Goal: Contribute content

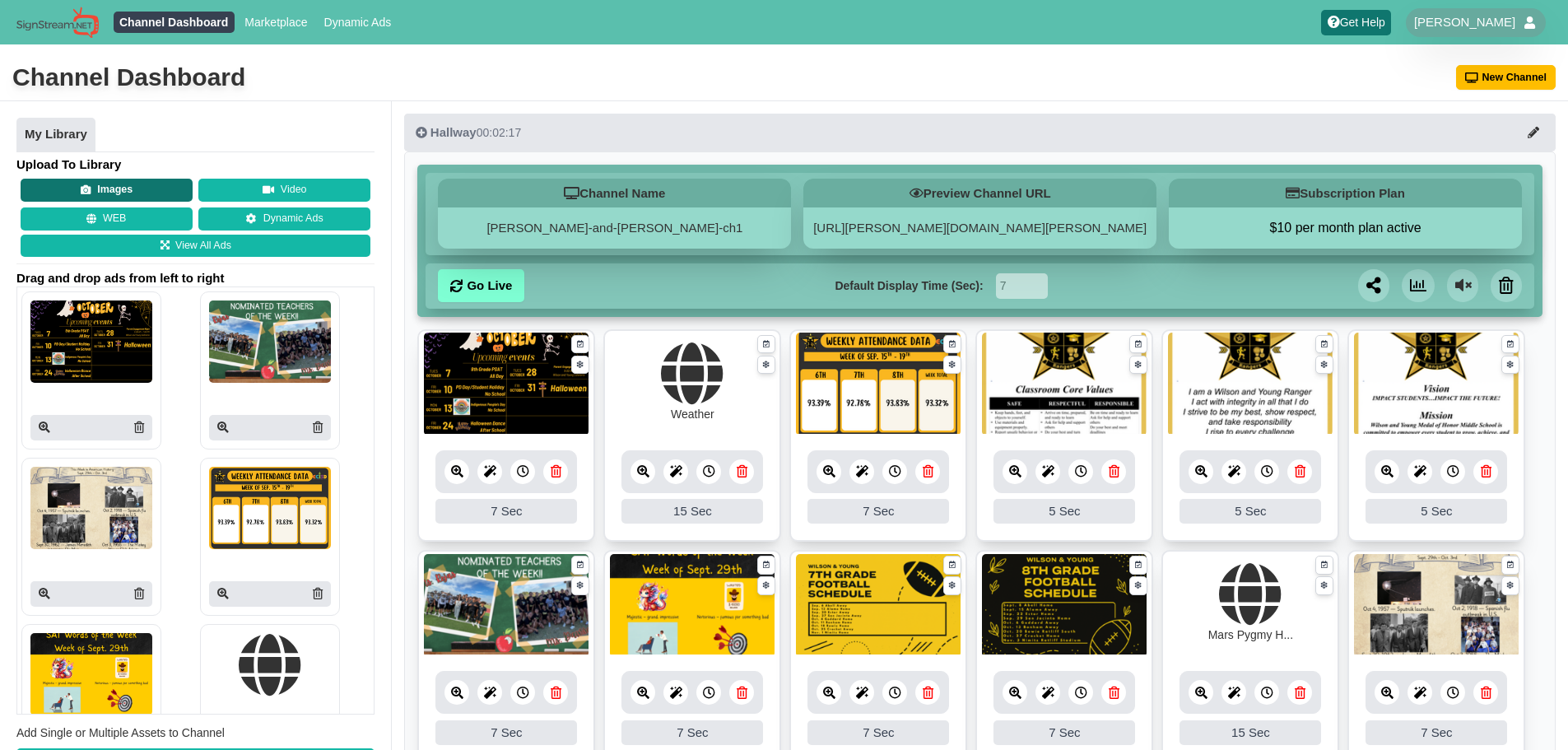
click at [121, 190] on button "Images" at bounding box center [106, 190] width 172 height 23
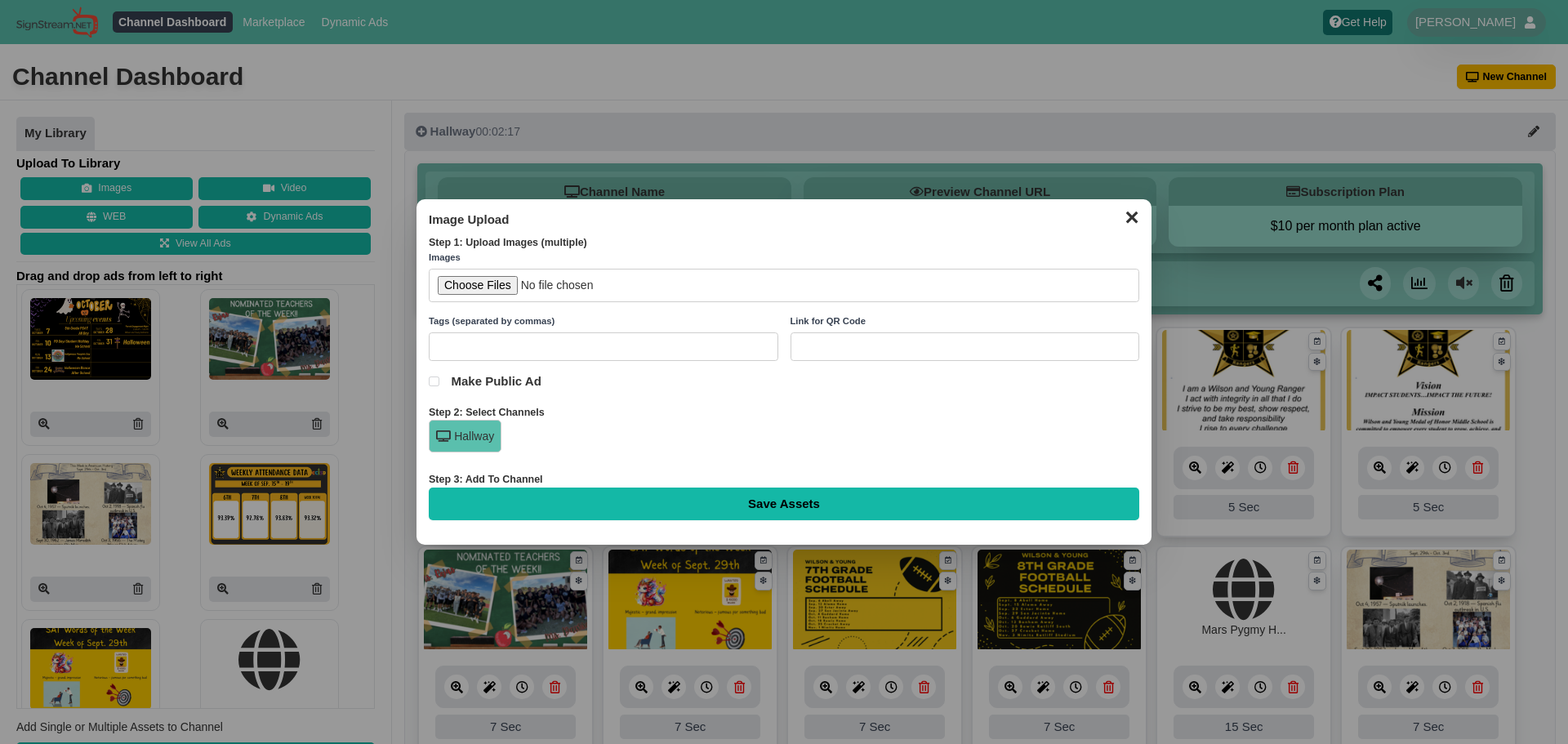
click at [469, 284] on input "file" at bounding box center [784, 285] width 710 height 34
type input "C:\fakepath\25-26 Cheer Annoucements.png"
click at [843, 505] on input "Save Assets" at bounding box center [784, 503] width 710 height 33
type input "Saving..."
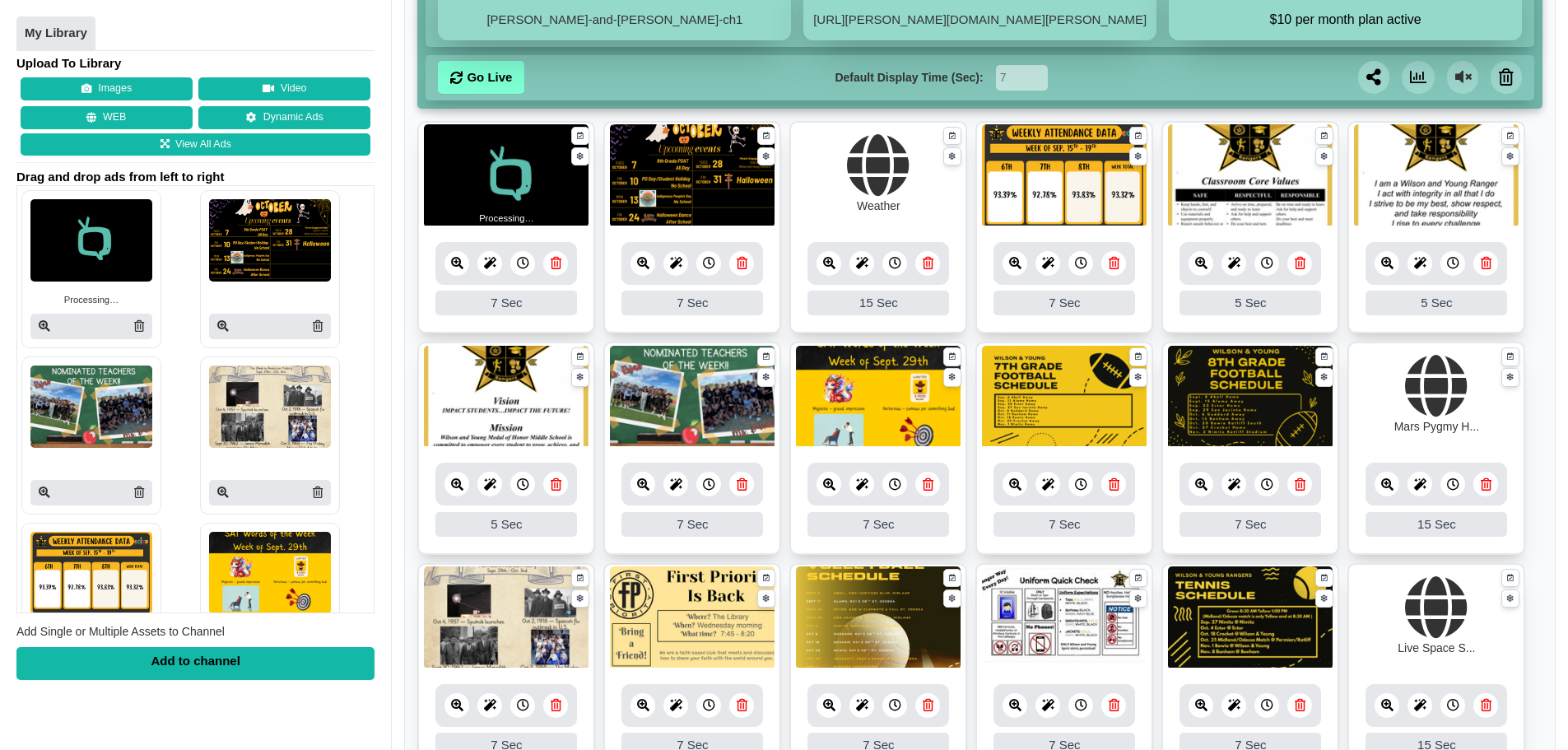
scroll to position [164, 0]
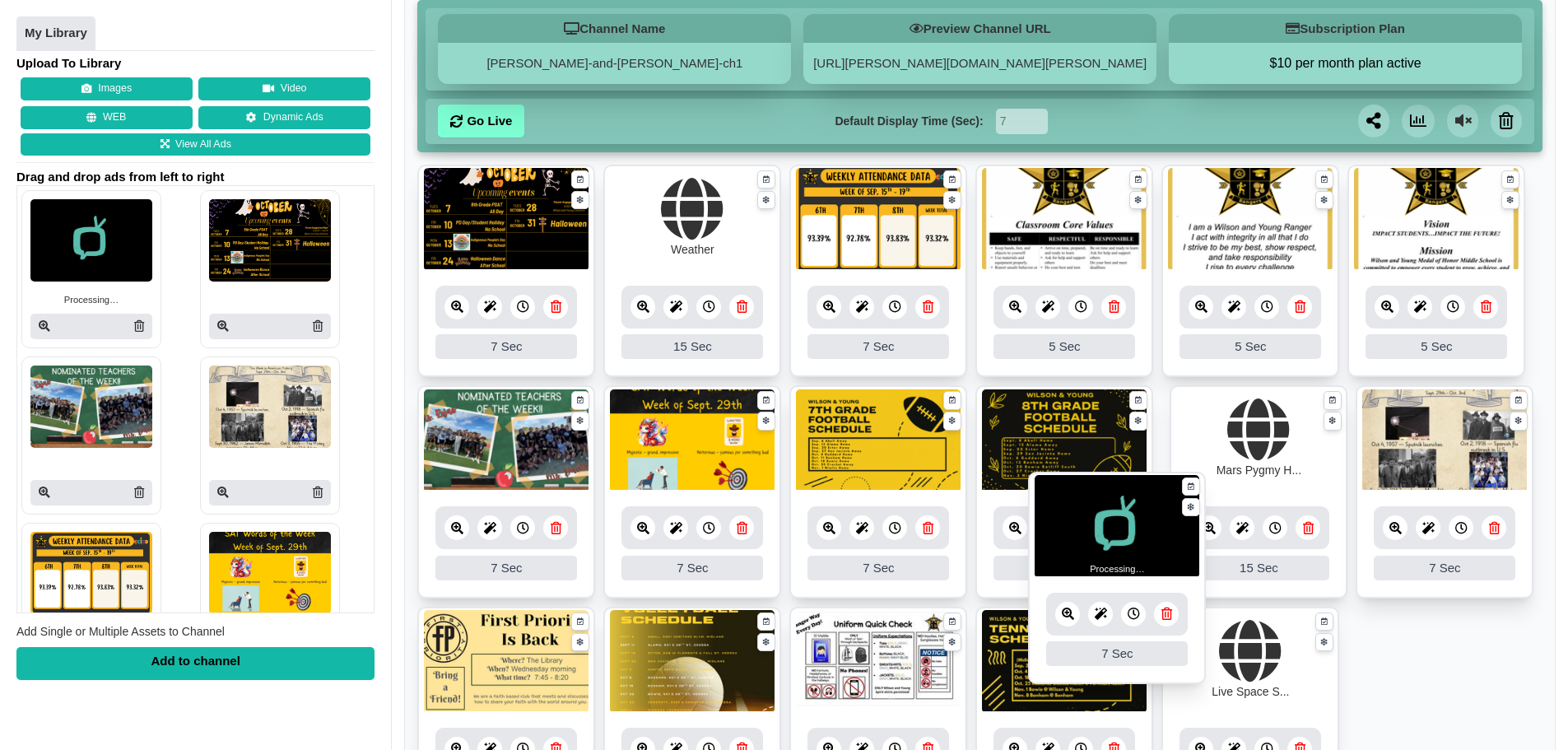
drag, startPoint x: 534, startPoint y: 226, endPoint x: 1145, endPoint y: 532, distance: 683.3
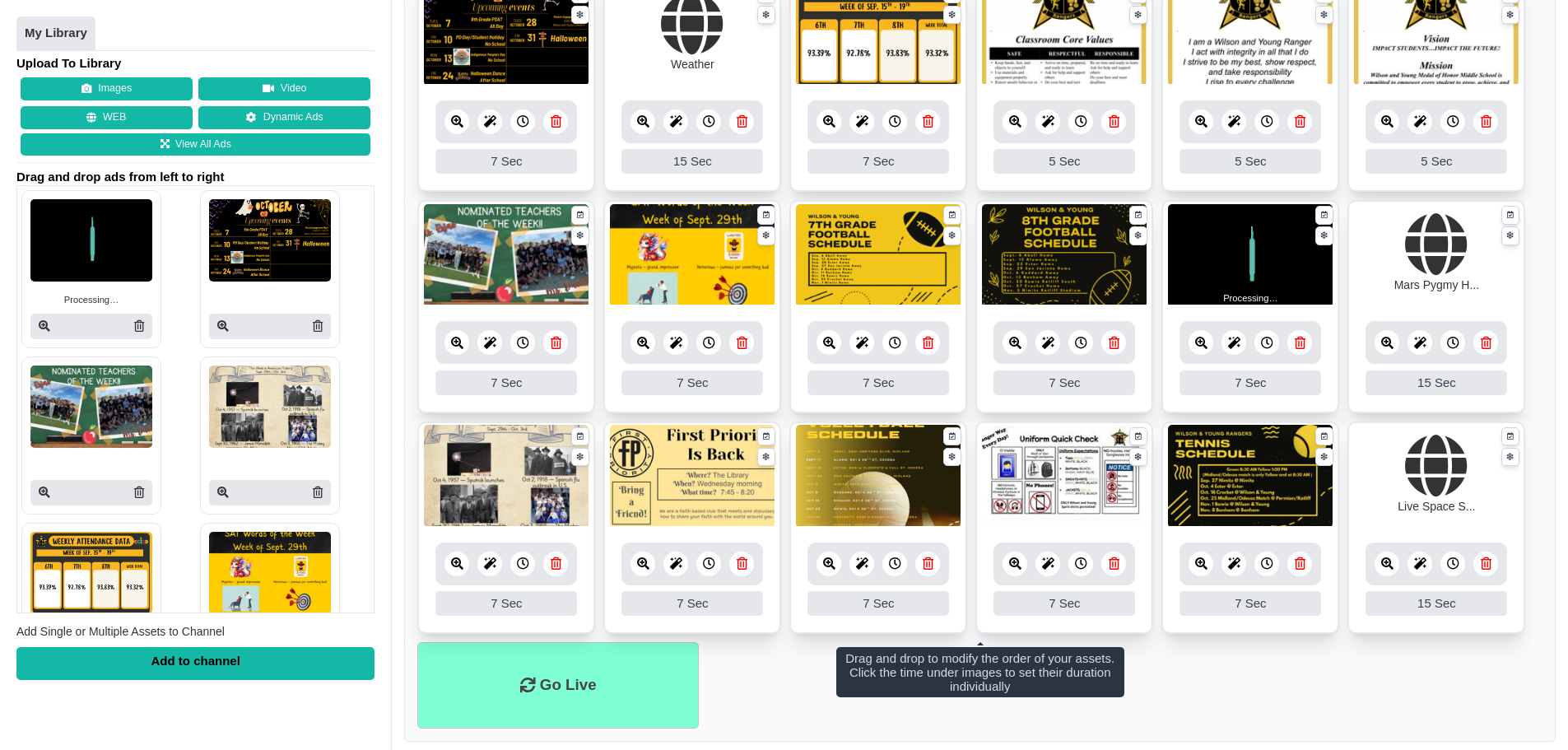
scroll to position [380, 0]
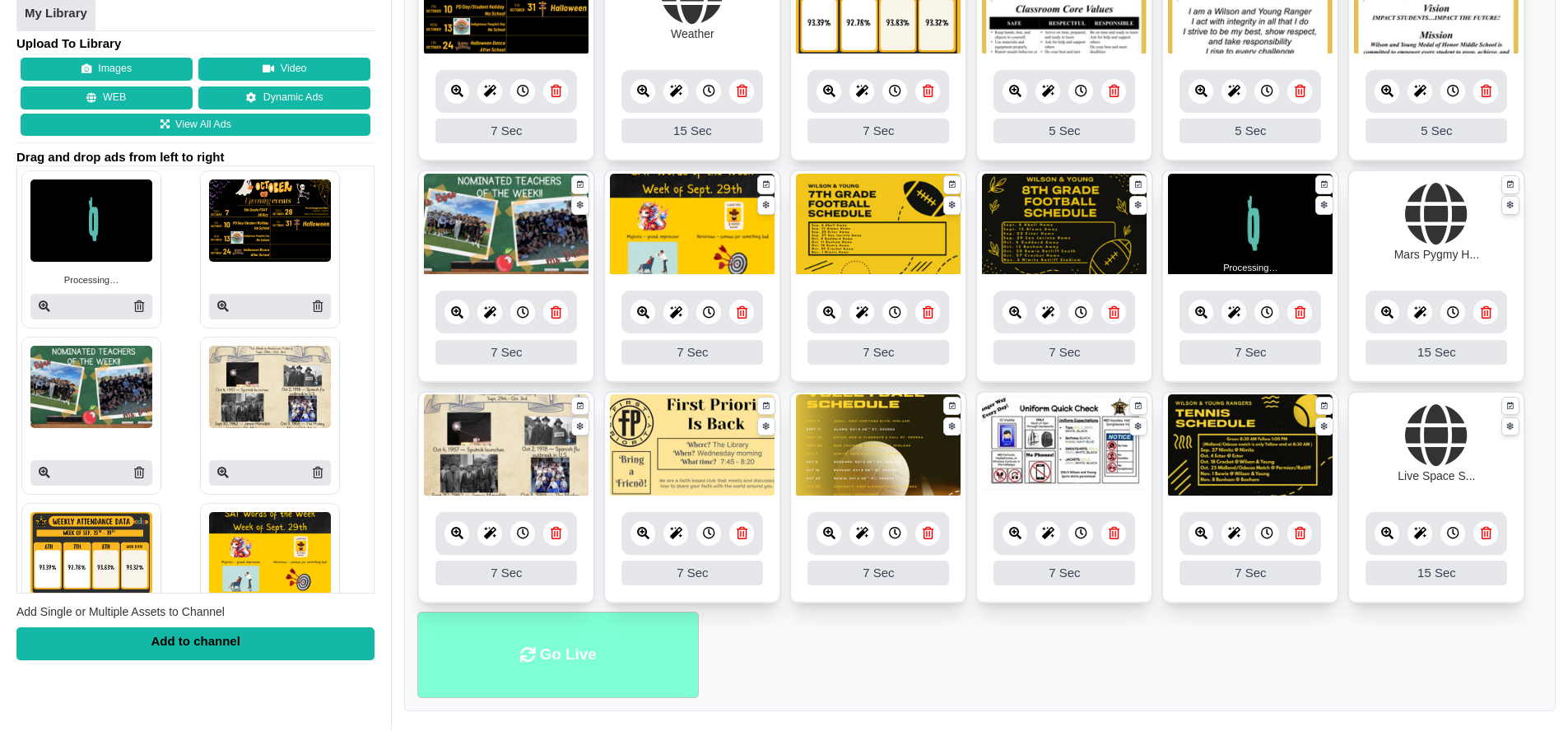
click at [546, 688] on li "Go Live" at bounding box center [557, 654] width 281 height 87
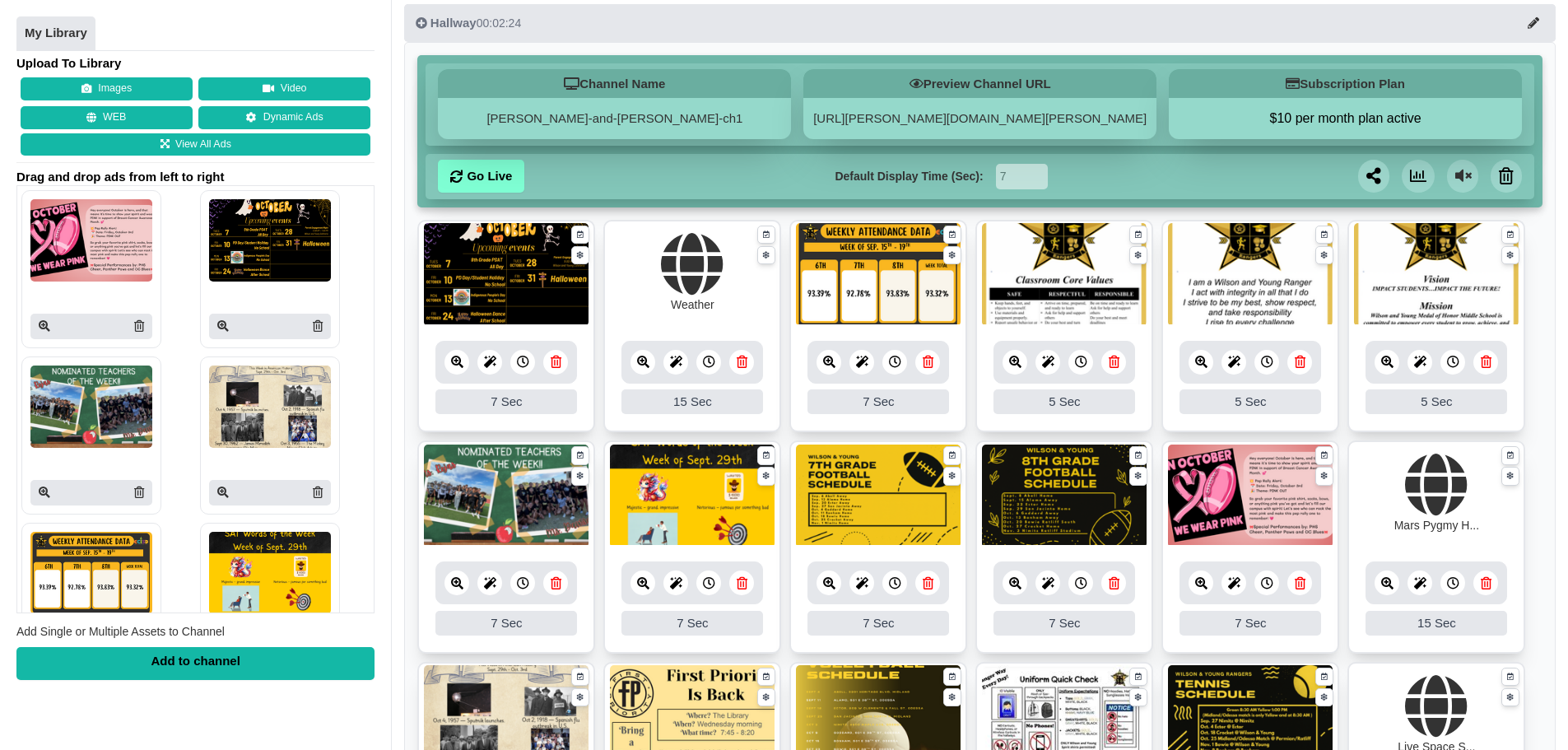
scroll to position [247, 0]
